Goal: Information Seeking & Learning: Learn about a topic

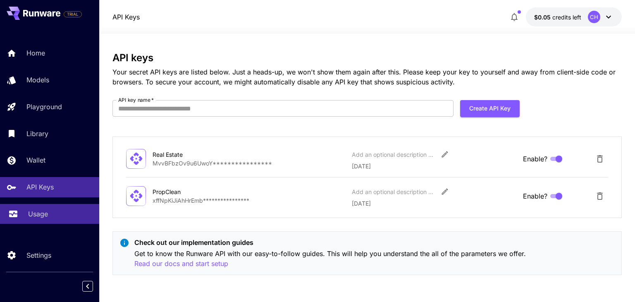
click at [53, 212] on div "Usage" at bounding box center [60, 214] width 65 height 10
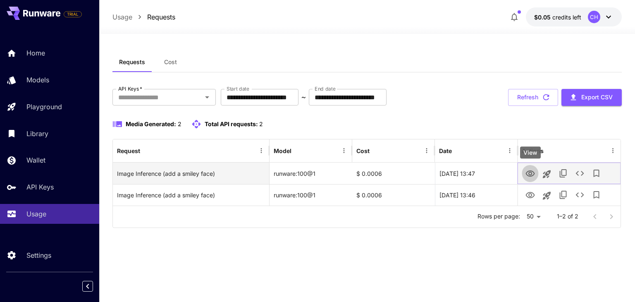
click at [528, 173] on icon "View" at bounding box center [530, 173] width 9 height 6
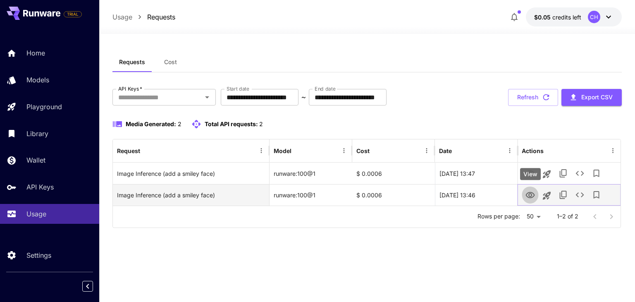
click at [530, 196] on icon "View" at bounding box center [530, 195] width 9 height 6
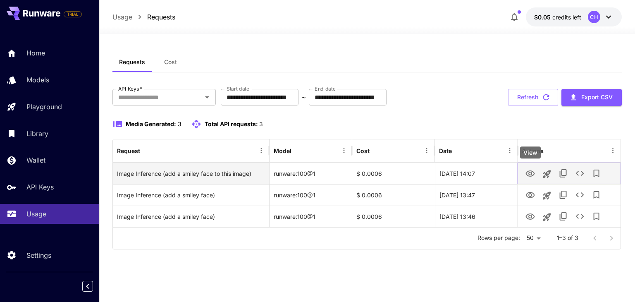
click at [526, 174] on icon "View" at bounding box center [530, 173] width 9 height 6
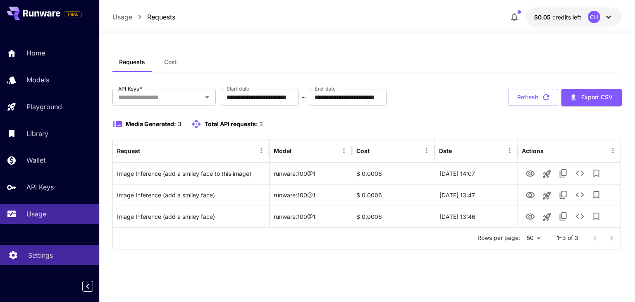
drag, startPoint x: 40, startPoint y: 50, endPoint x: 37, endPoint y: 255, distance: 204.7
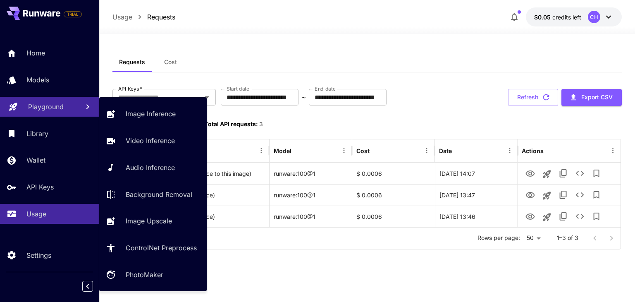
drag, startPoint x: 37, startPoint y: 255, endPoint x: 41, endPoint y: 110, distance: 145.6
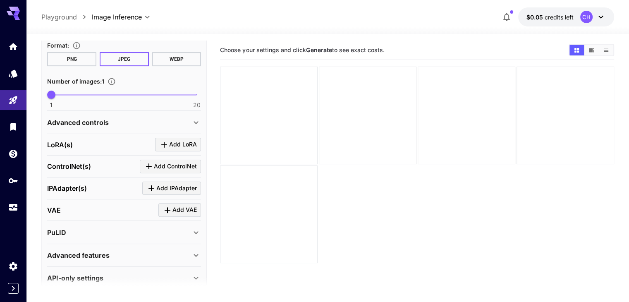
scroll to position [246, 0]
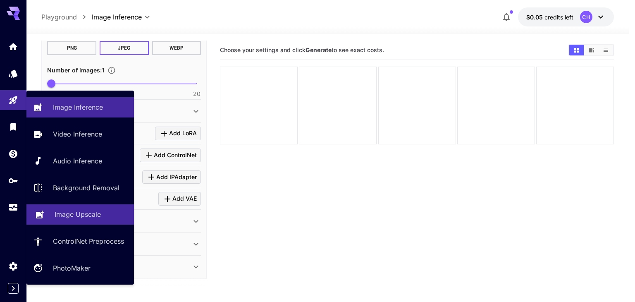
click at [93, 217] on p "Image Upscale" at bounding box center [78, 214] width 46 height 10
type input "**********"
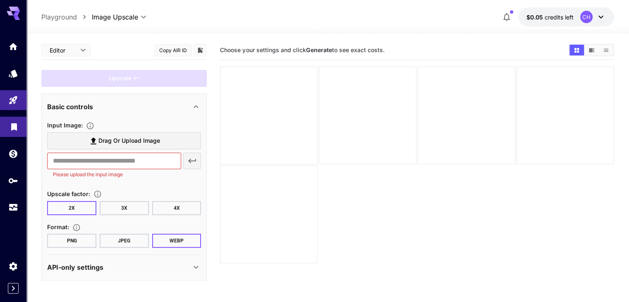
click at [0, 128] on link at bounding box center [13, 127] width 26 height 20
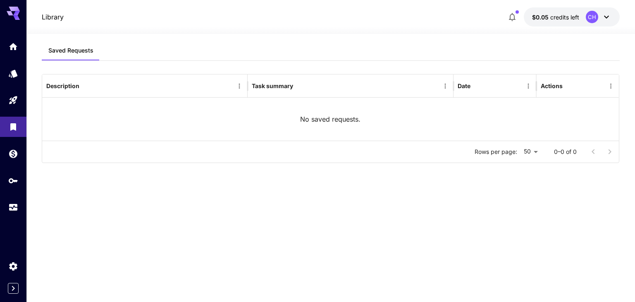
click at [294, 34] on div "Saved Requests Description Task summary Date Actions No saved requests. Rows pe…" at bounding box center [331, 168] width 578 height 268
click at [14, 46] on icon "Home" at bounding box center [14, 44] width 10 height 10
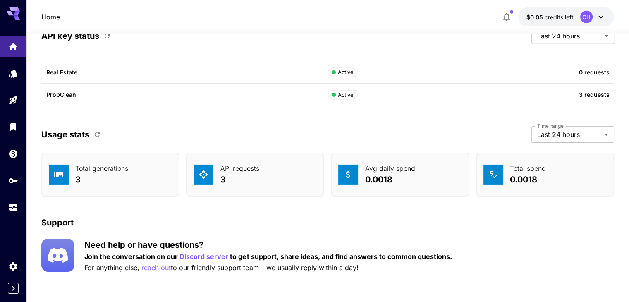
scroll to position [2633, 0]
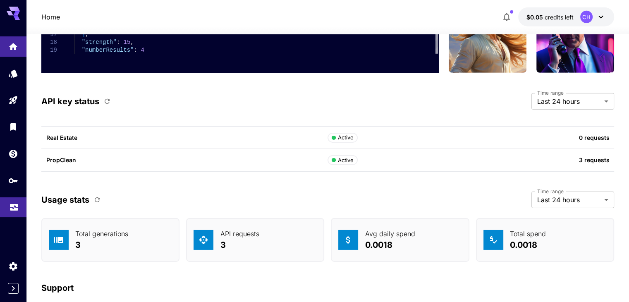
click at [9, 214] on link at bounding box center [13, 207] width 26 height 20
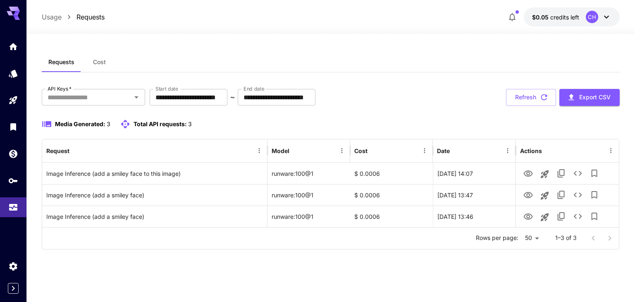
click at [610, 17] on icon at bounding box center [607, 17] width 10 height 10
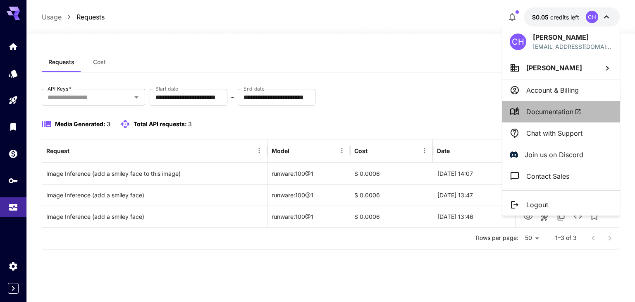
click at [553, 113] on span "Documentation" at bounding box center [553, 112] width 55 height 10
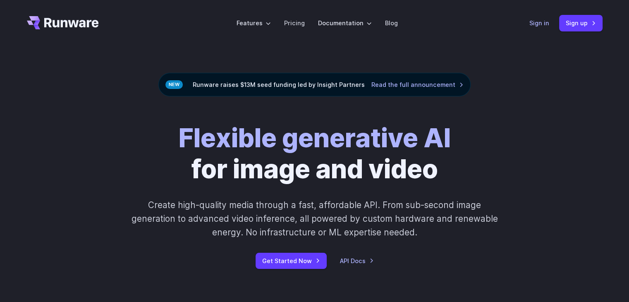
click at [537, 24] on link "Sign in" at bounding box center [539, 23] width 20 height 10
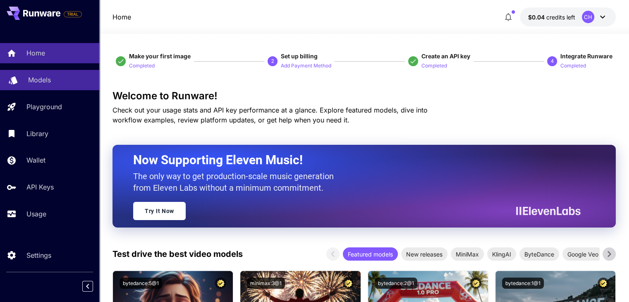
click at [50, 82] on p "Models" at bounding box center [39, 80] width 23 height 10
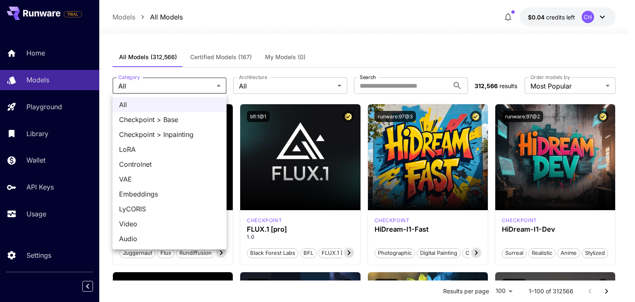
click at [293, 85] on div at bounding box center [317, 151] width 635 height 302
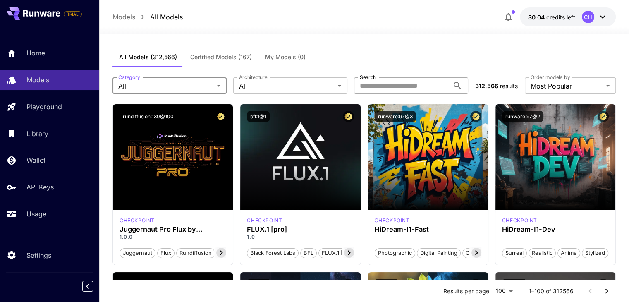
click at [381, 86] on input "Search" at bounding box center [401, 85] width 95 height 17
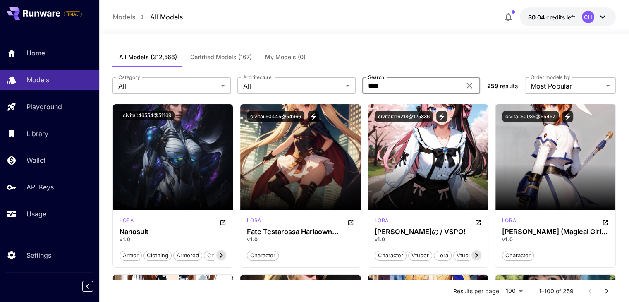
click at [390, 85] on input "****" at bounding box center [411, 85] width 99 height 17
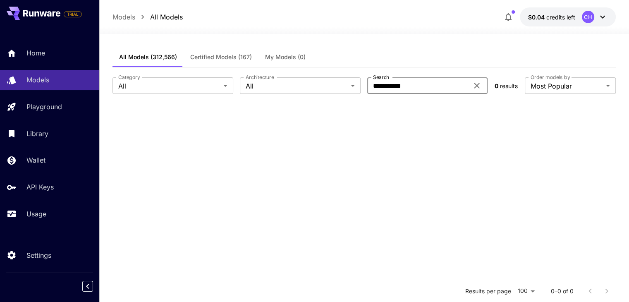
click at [407, 87] on input "**********" at bounding box center [418, 85] width 102 height 17
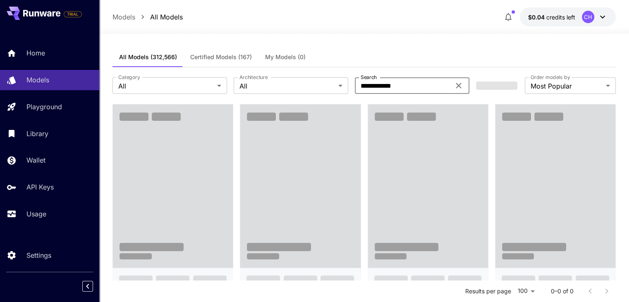
click at [407, 87] on input "**********" at bounding box center [403, 85] width 96 height 17
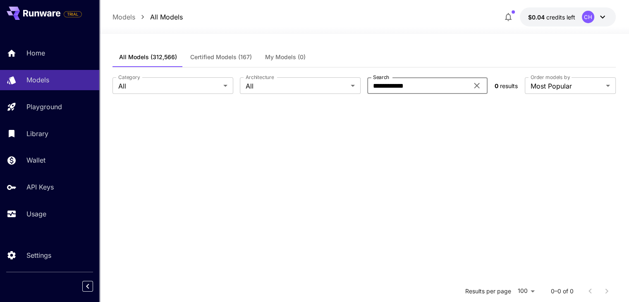
click at [407, 87] on input "**********" at bounding box center [418, 85] width 102 height 17
type input "*********"
click at [210, 56] on span "Certified Models (167)" at bounding box center [221, 56] width 62 height 7
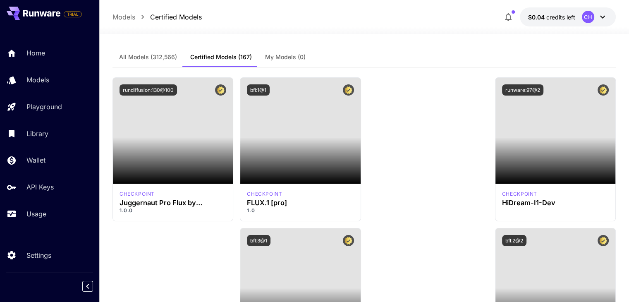
click at [131, 60] on span "All Models (312,566)" at bounding box center [148, 56] width 58 height 7
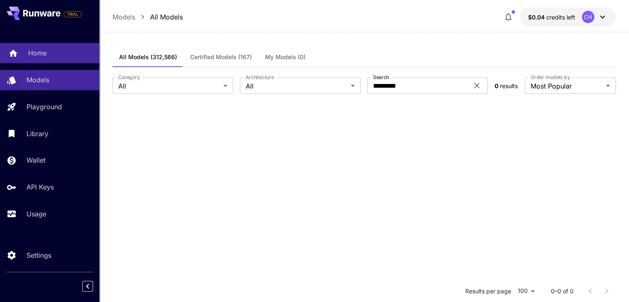
click at [42, 56] on p "Home" at bounding box center [37, 53] width 19 height 10
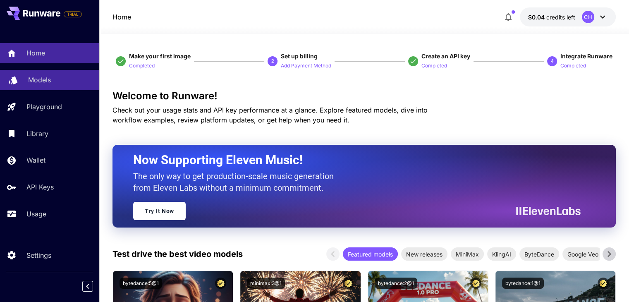
click at [40, 77] on p "Models" at bounding box center [39, 80] width 23 height 10
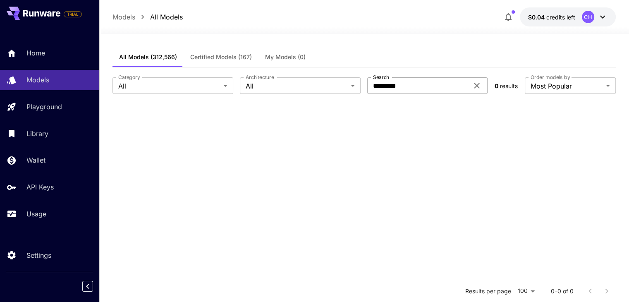
click at [475, 86] on icon at bounding box center [476, 85] width 5 height 5
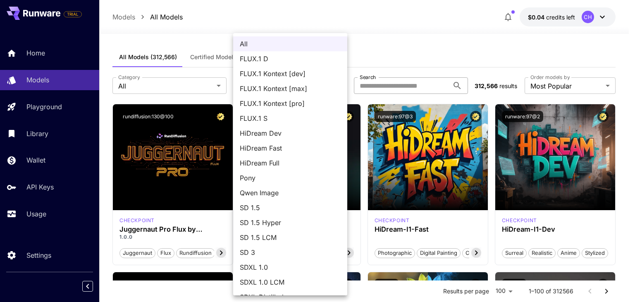
click at [154, 89] on div at bounding box center [317, 151] width 635 height 302
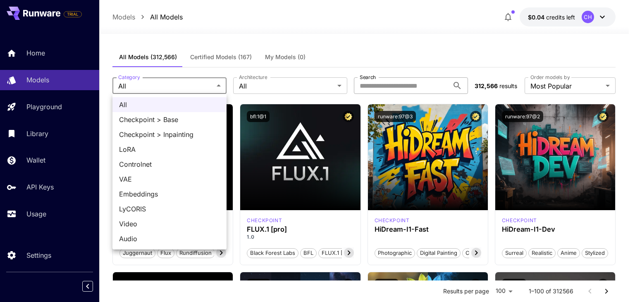
click at [215, 84] on div at bounding box center [317, 151] width 635 height 302
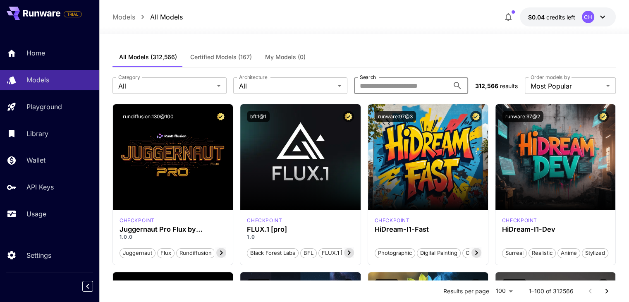
click at [423, 85] on input "Search" at bounding box center [401, 85] width 95 height 17
click at [240, 56] on span "Certified Models (167)" at bounding box center [221, 56] width 62 height 7
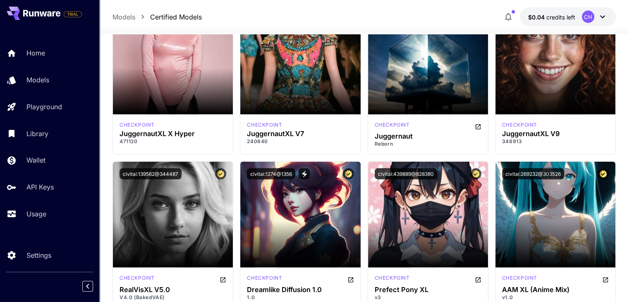
scroll to position [1586, 0]
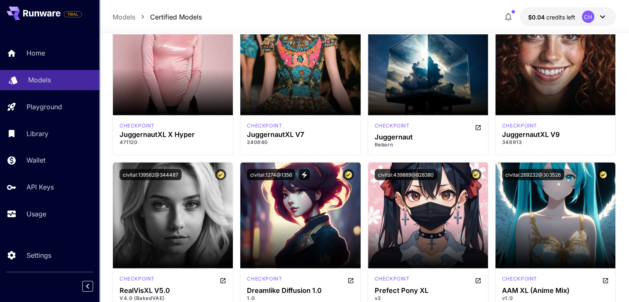
click at [41, 84] on p "Models" at bounding box center [39, 80] width 23 height 10
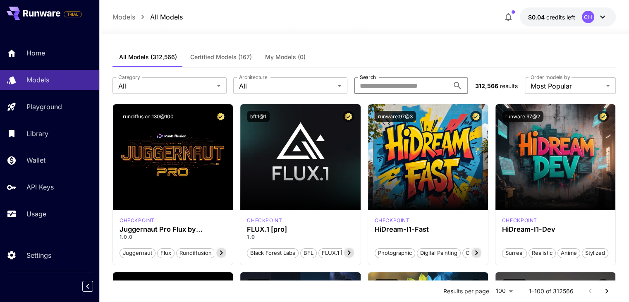
click at [387, 79] on input "Search" at bounding box center [401, 85] width 95 height 17
type input "*******"
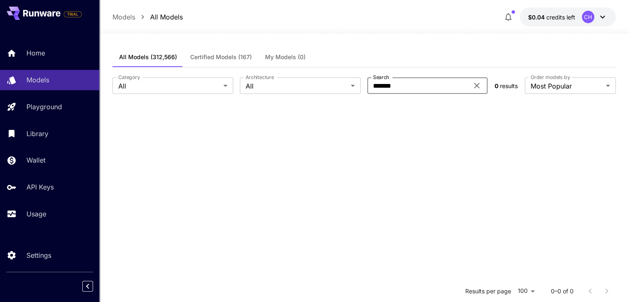
click at [478, 88] on icon at bounding box center [476, 85] width 5 height 5
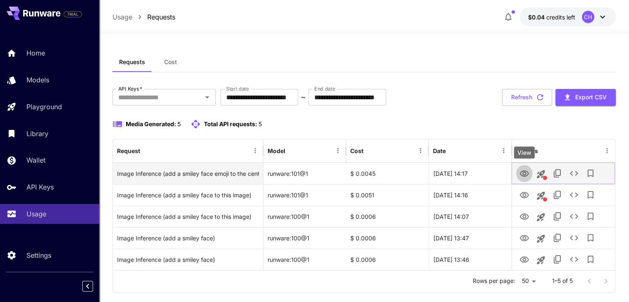
click at [523, 175] on icon "View" at bounding box center [524, 174] width 10 height 10
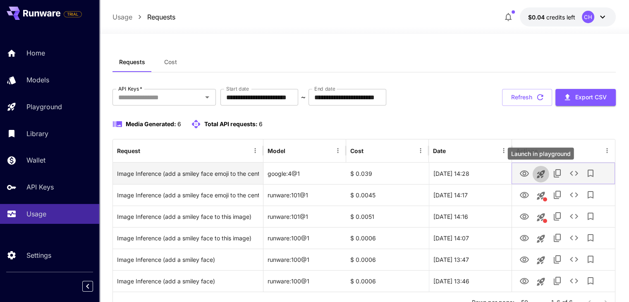
click at [542, 174] on icon "Launch in playground" at bounding box center [541, 174] width 8 height 8
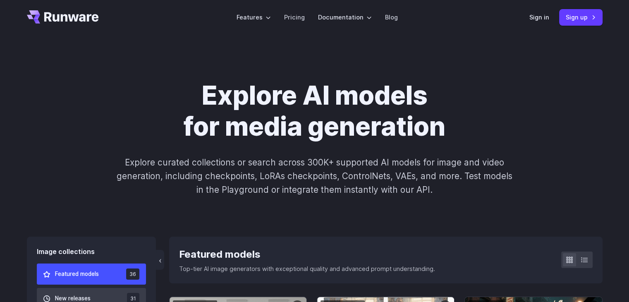
scroll to position [6, 0]
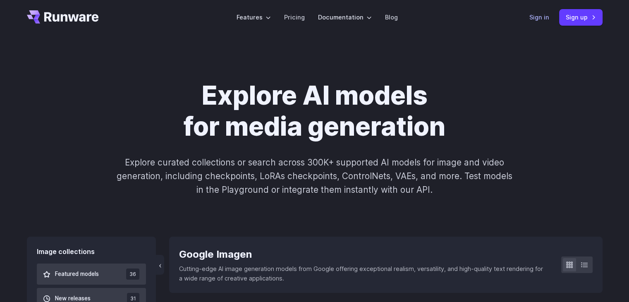
click at [533, 17] on link "Sign in" at bounding box center [539, 17] width 20 height 10
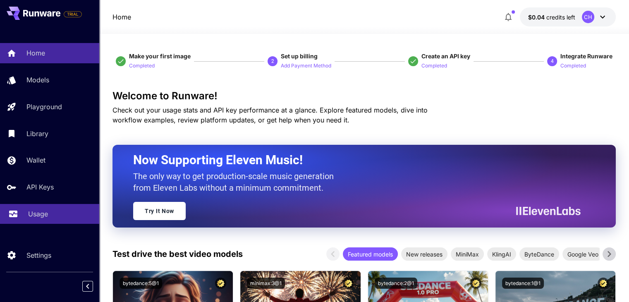
click at [49, 217] on div "Usage" at bounding box center [60, 214] width 65 height 10
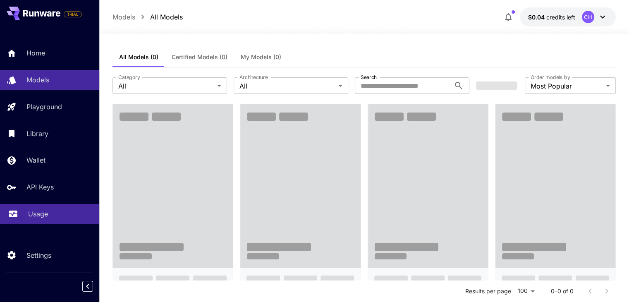
click at [38, 224] on link "Usage" at bounding box center [49, 214] width 99 height 20
